Goal: Understand process/instructions: Learn how to perform a task or action

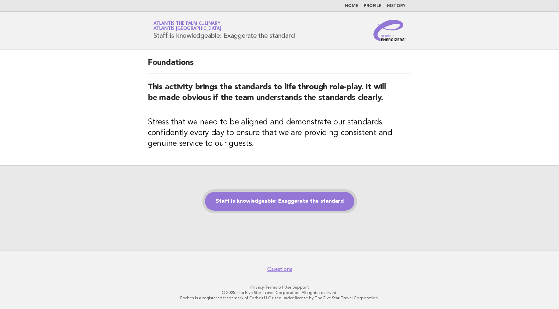
click at [300, 201] on link "Staff is knowledgeable: Exaggerate the standard" at bounding box center [279, 201] width 149 height 19
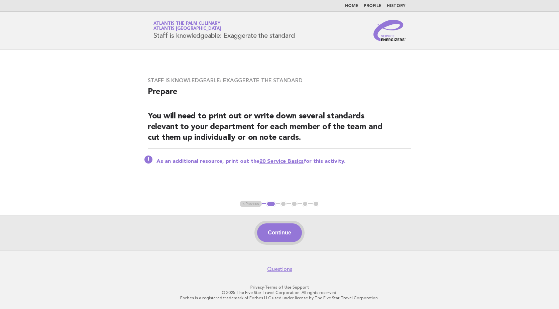
click at [276, 230] on button "Continue" at bounding box center [279, 232] width 44 height 19
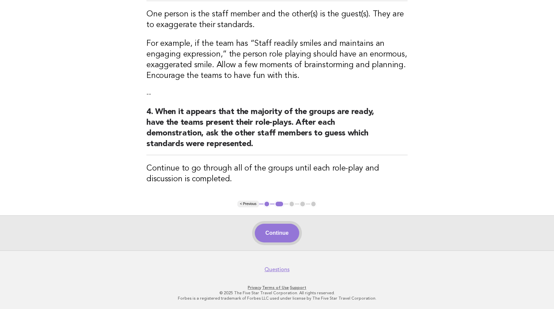
click at [270, 228] on button "Continue" at bounding box center [277, 233] width 44 height 19
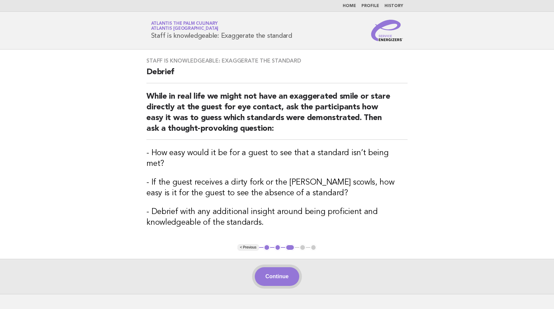
click at [282, 267] on button "Continue" at bounding box center [277, 276] width 44 height 19
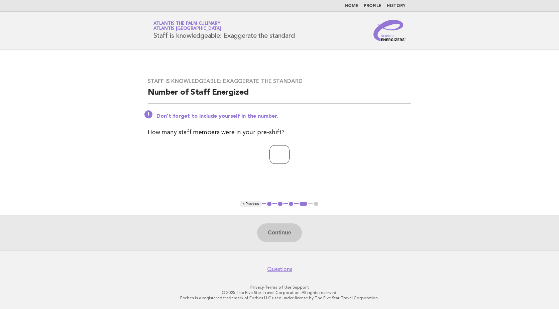
click at [269, 149] on input "number" at bounding box center [279, 154] width 20 height 19
type input "**"
click at [285, 231] on button "Continue" at bounding box center [279, 232] width 44 height 19
